Goal: Information Seeking & Learning: Find specific fact

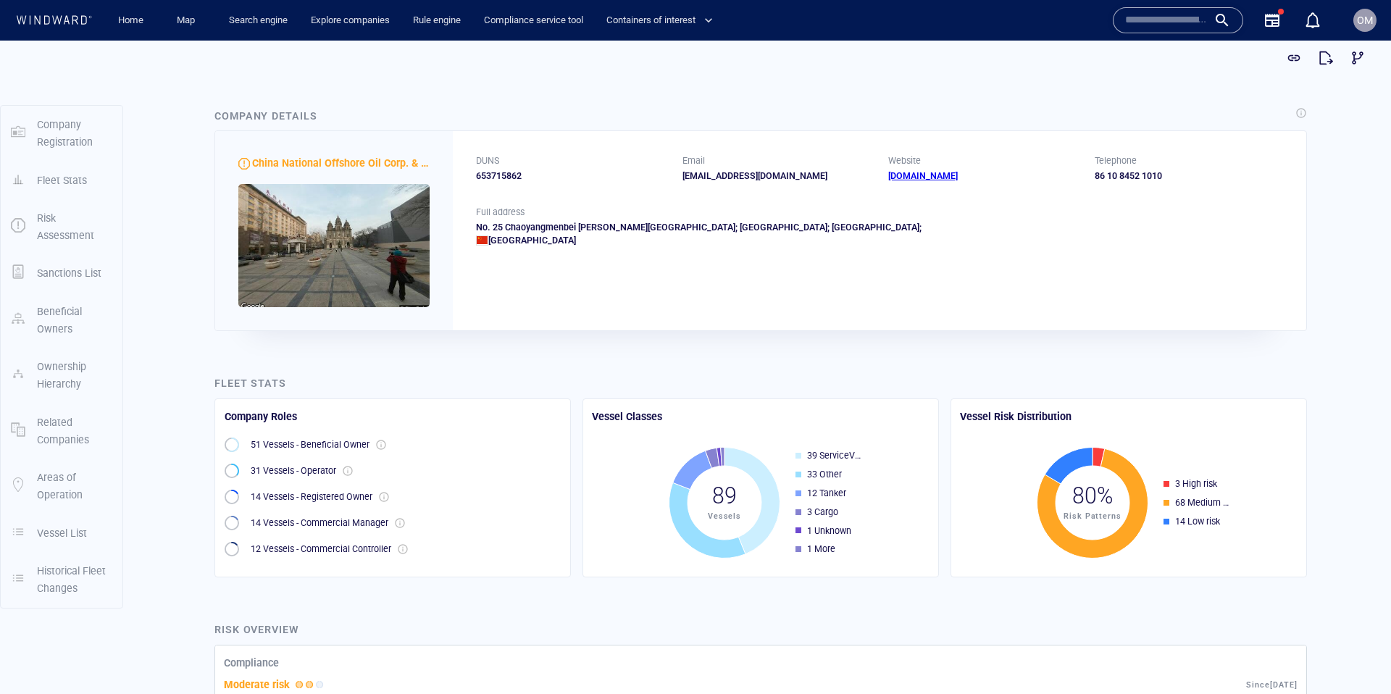
click at [514, 175] on div "653715862" at bounding box center [570, 176] width 189 height 13
copy div "653715862"
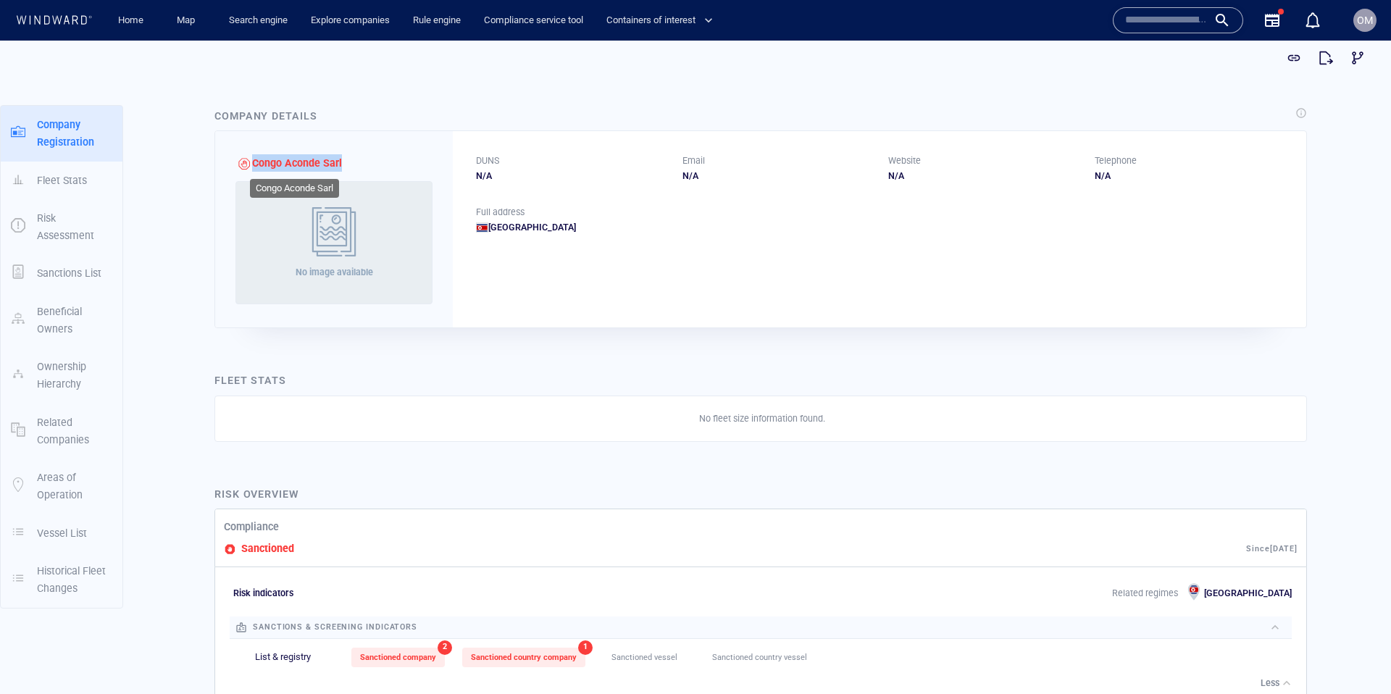
drag, startPoint x: 365, startPoint y: 162, endPoint x: 254, endPoint y: 161, distance: 111.6
click at [254, 161] on div "Congo Aconde Sarl No image available" at bounding box center [334, 229] width 238 height 196
copy span "Congo Aconde Sarl"
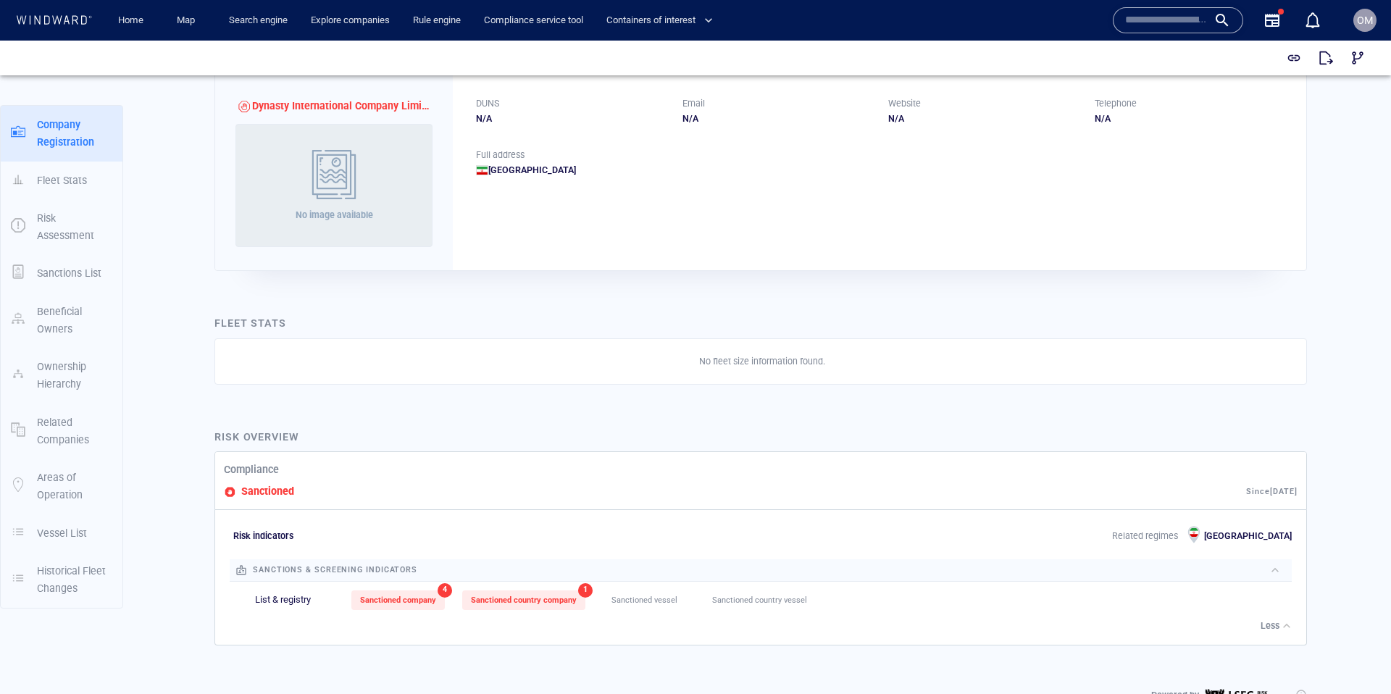
scroll to position [57, 0]
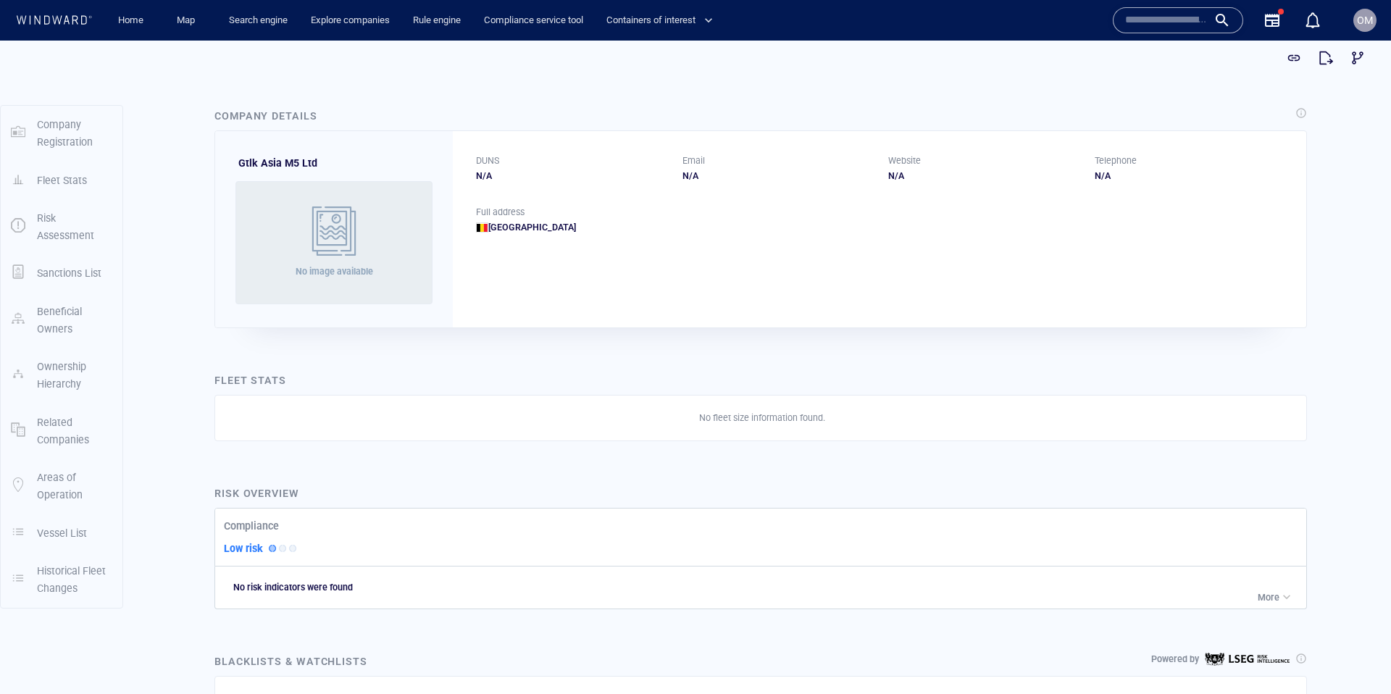
drag, startPoint x: 507, startPoint y: 229, endPoint x: 517, endPoint y: 230, distance: 10.2
click at [514, 230] on div "[GEOGRAPHIC_DATA]" at bounding box center [879, 227] width 807 height 13
click at [504, 230] on div "[GEOGRAPHIC_DATA]" at bounding box center [879, 227] width 807 height 13
click at [524, 231] on div "[GEOGRAPHIC_DATA]" at bounding box center [879, 227] width 807 height 13
click at [506, 227] on div "[GEOGRAPHIC_DATA]" at bounding box center [879, 227] width 807 height 13
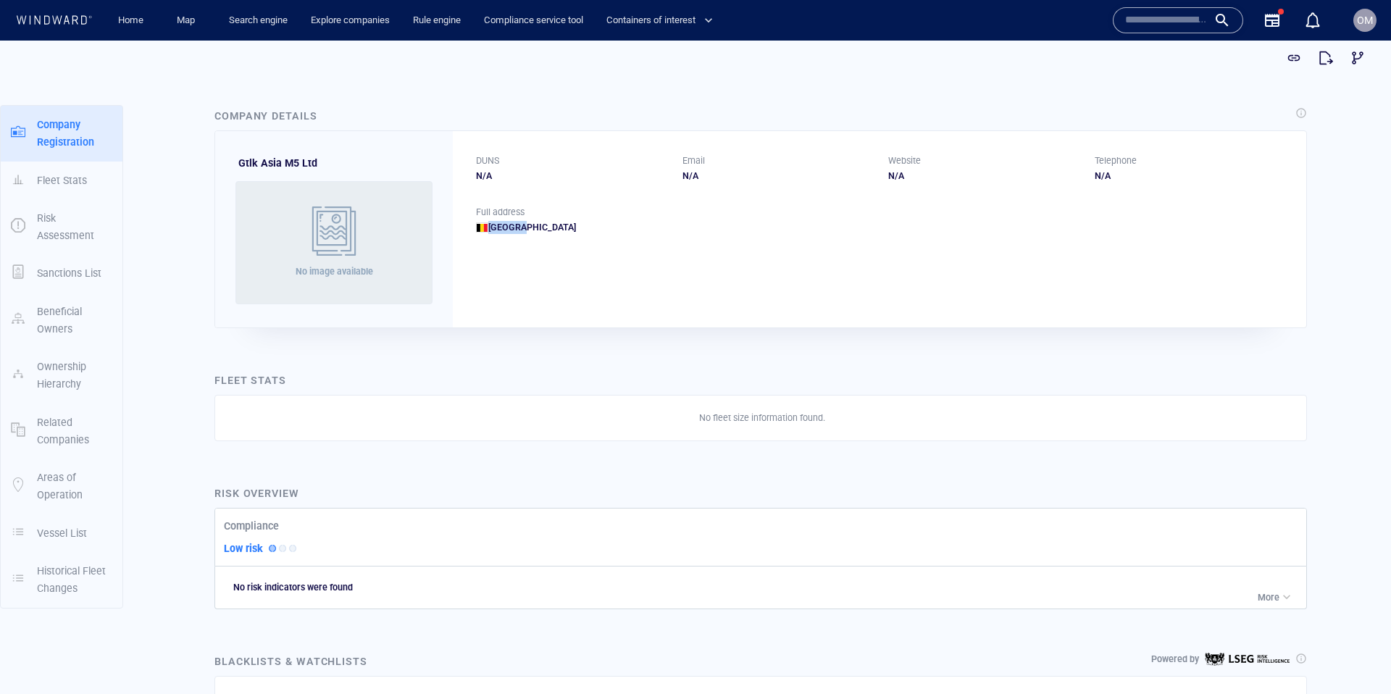
click at [506, 227] on div "[GEOGRAPHIC_DATA]" at bounding box center [879, 227] width 807 height 13
copy div "[GEOGRAPHIC_DATA]"
